Goal: Information Seeking & Learning: Learn about a topic

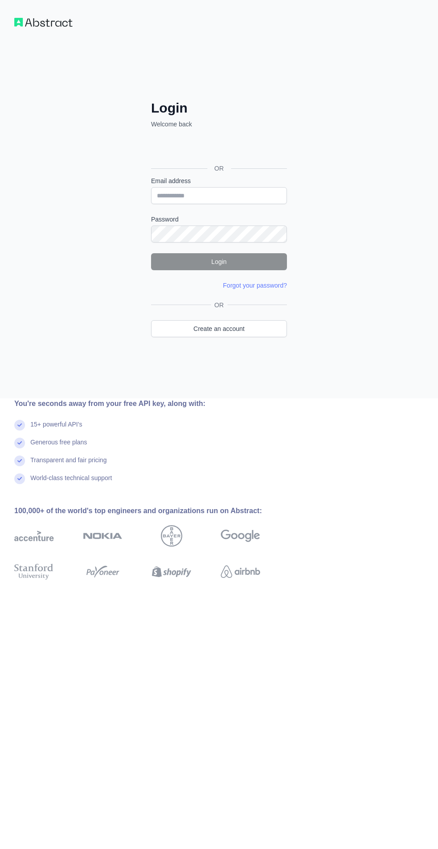
click at [51, 33] on div "Login Welcome back OR Email address Password Login Forgot your password? Please…" at bounding box center [219, 199] width 438 height 399
click at [38, 29] on div "Login Welcome back OR Email address Password Login Forgot your password? Please…" at bounding box center [219, 199] width 438 height 399
click at [35, 20] on img at bounding box center [43, 22] width 58 height 9
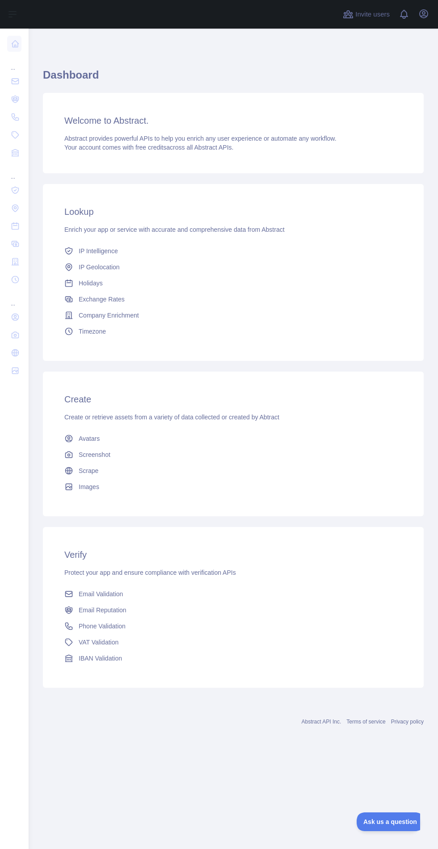
click at [83, 290] on link "Holidays" at bounding box center [233, 283] width 345 height 16
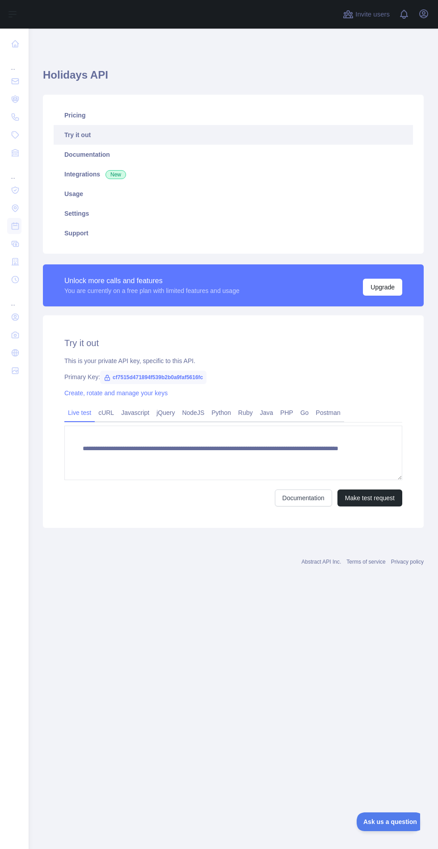
click at [65, 198] on link "Usage" at bounding box center [233, 194] width 359 height 20
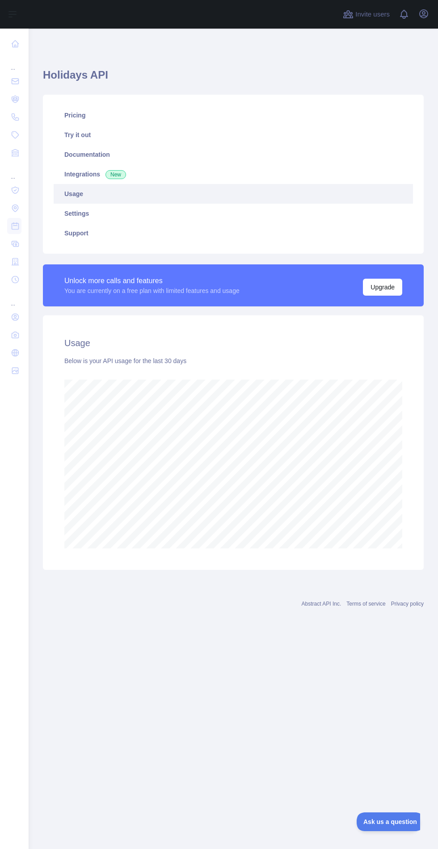
scroll to position [877, 409]
click at [58, 108] on link "Pricing" at bounding box center [233, 115] width 359 height 20
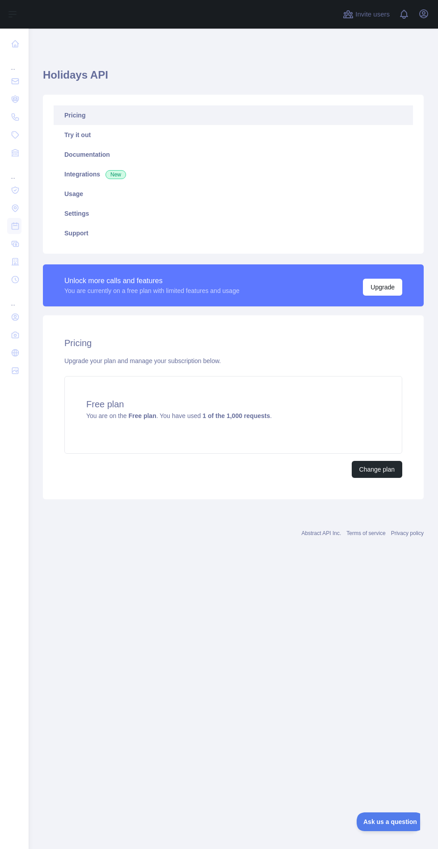
click at [74, 134] on link "Try it out" at bounding box center [233, 135] width 359 height 20
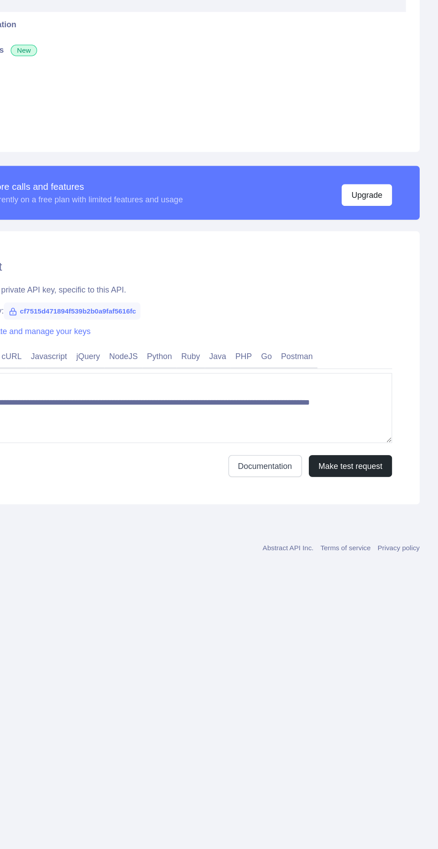
click at [331, 410] on link "Postman" at bounding box center [328, 413] width 32 height 14
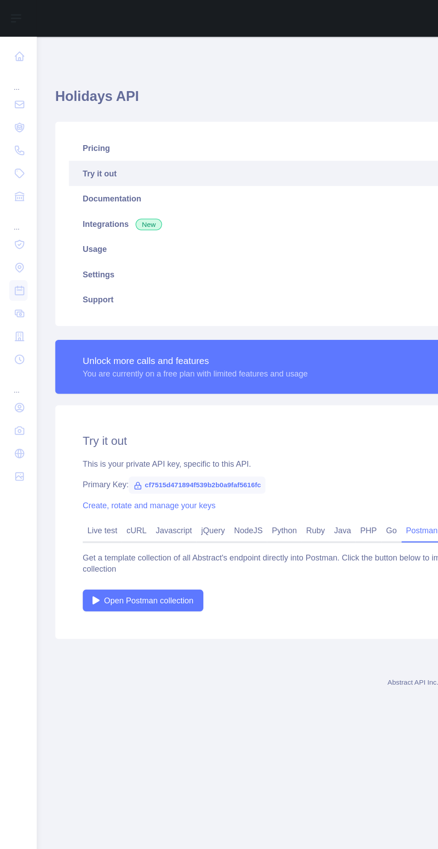
click at [14, 44] on icon at bounding box center [15, 43] width 9 height 9
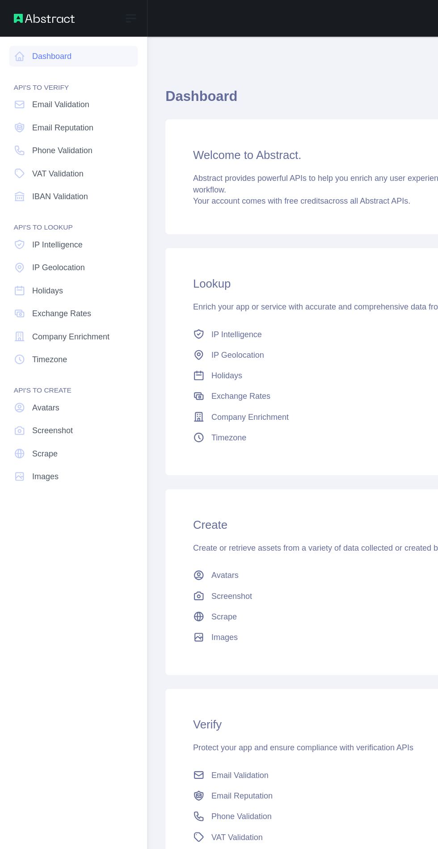
click at [24, 223] on link "Holidays" at bounding box center [57, 226] width 100 height 16
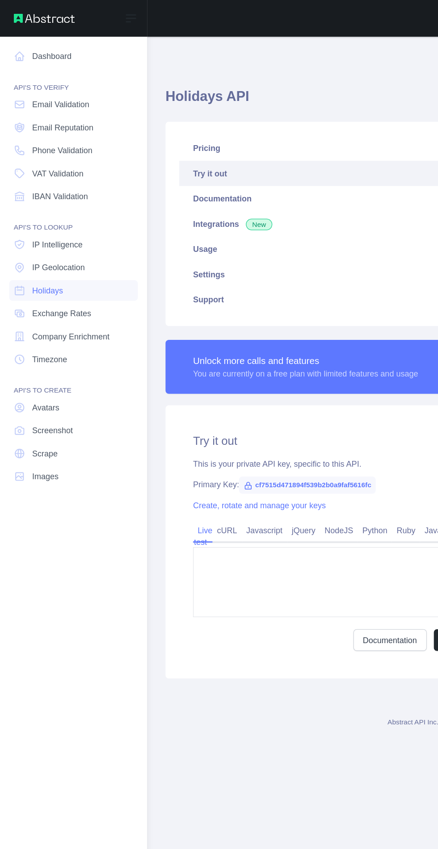
type textarea "**********"
click at [42, 319] on span "Avatars" at bounding box center [35, 317] width 21 height 9
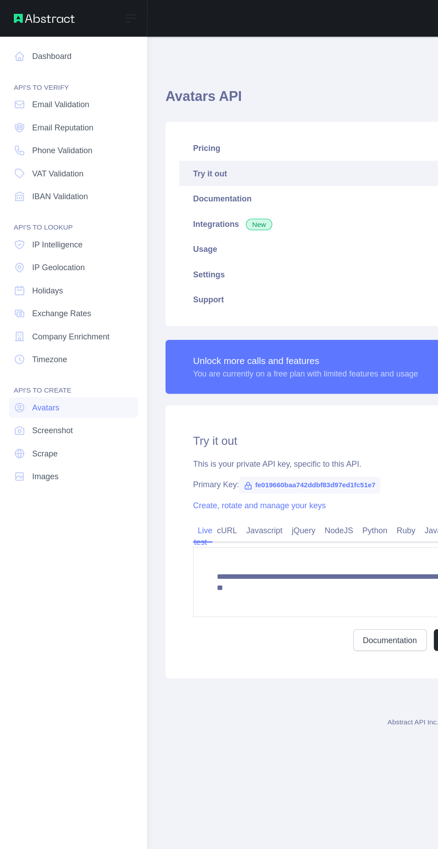
click at [63, 332] on link "Screenshot" at bounding box center [57, 335] width 100 height 16
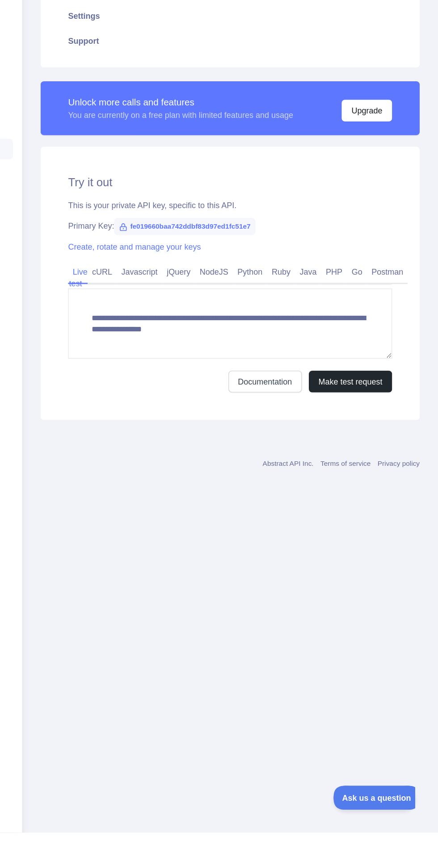
type textarea "**********"
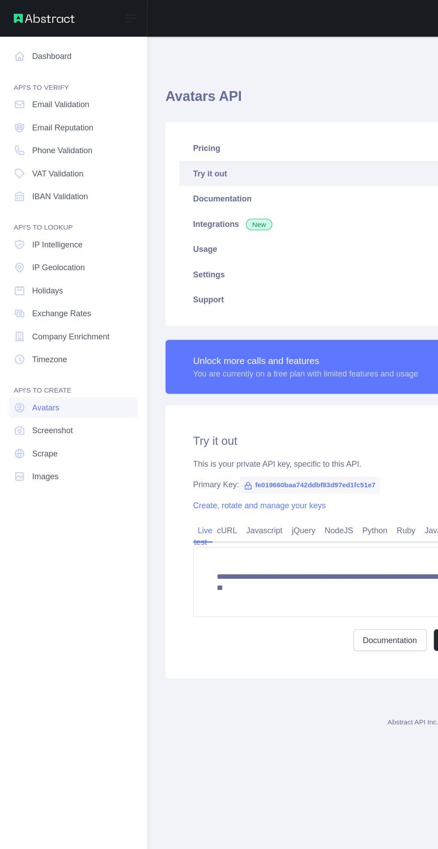
click at [39, 50] on link "Dashboard" at bounding box center [57, 44] width 100 height 16
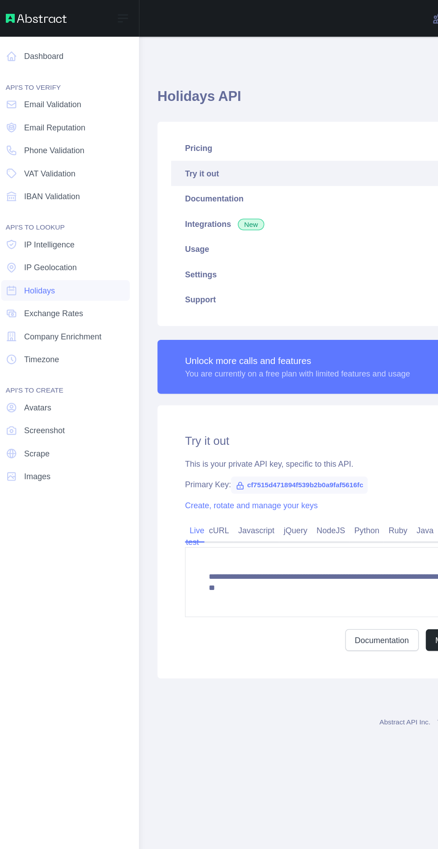
type textarea "**********"
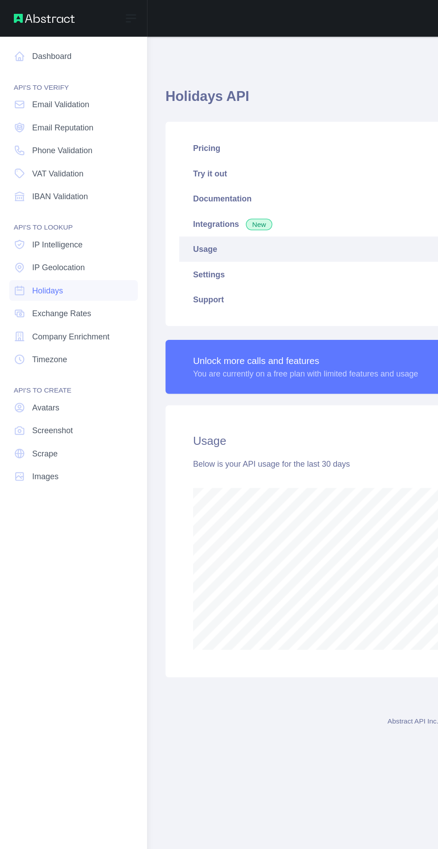
scroll to position [877, 324]
